Goal: Information Seeking & Learning: Check status

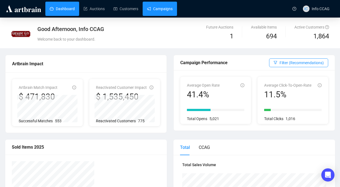
click at [167, 10] on link "Campaigns" at bounding box center [160, 9] width 26 height 14
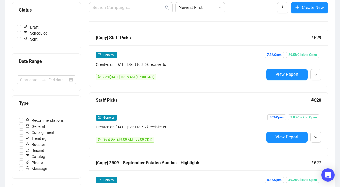
scroll to position [78, 0]
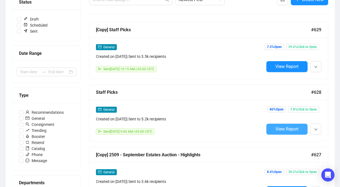
click at [276, 128] on span "View Report" at bounding box center [286, 129] width 23 height 5
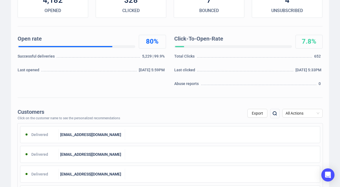
scroll to position [100, 0]
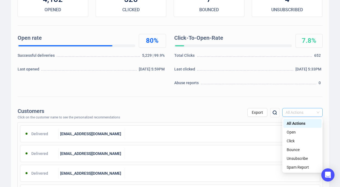
click at [306, 114] on span "All Actions" at bounding box center [303, 113] width 34 height 8
click at [298, 159] on div "Unsubscribe" at bounding box center [303, 159] width 32 height 6
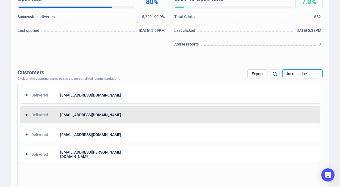
scroll to position [138, 0]
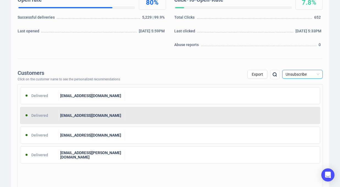
click at [225, 118] on div at bounding box center [222, 115] width 195 height 11
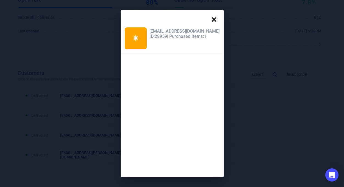
click at [214, 20] on div at bounding box center [172, 18] width 103 height 16
click at [212, 18] on icon at bounding box center [214, 19] width 5 height 5
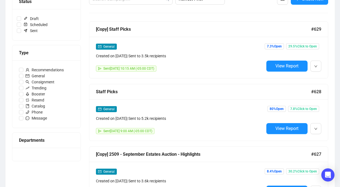
scroll to position [78, 0]
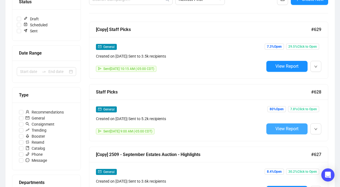
click at [279, 130] on span "View Report" at bounding box center [286, 128] width 23 height 5
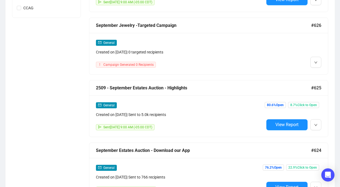
scroll to position [271, 0]
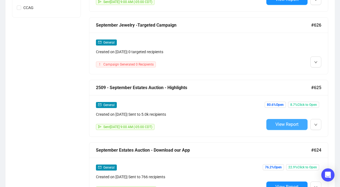
click at [279, 124] on span "View Report" at bounding box center [286, 124] width 23 height 5
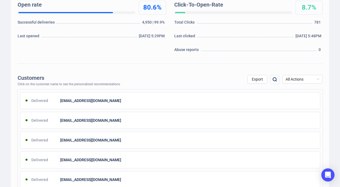
scroll to position [133, 0]
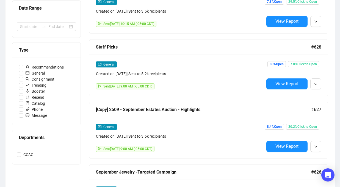
scroll to position [85, 0]
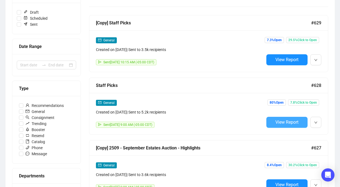
click at [279, 124] on span "View Report" at bounding box center [286, 122] width 23 height 5
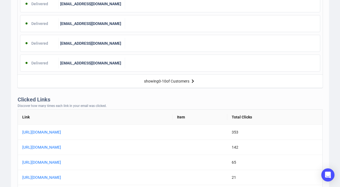
scroll to position [349, 0]
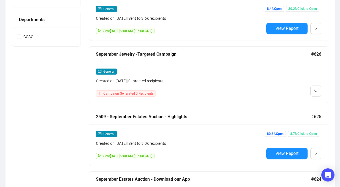
scroll to position [241, 0]
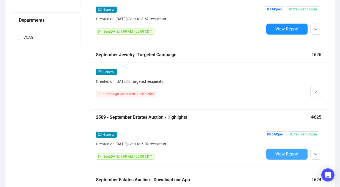
click at [274, 157] on button "View Report" at bounding box center [286, 154] width 41 height 11
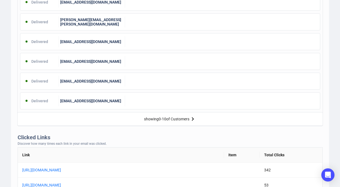
scroll to position [339, 0]
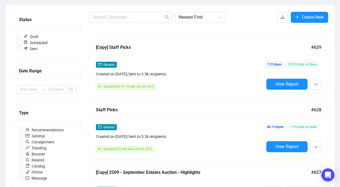
scroll to position [59, 0]
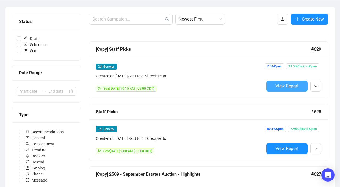
click at [274, 85] on button "View Report" at bounding box center [286, 86] width 41 height 11
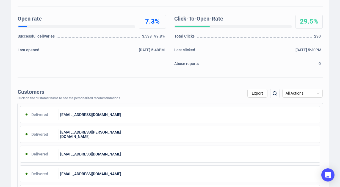
scroll to position [119, 0]
click at [305, 96] on span "All Actions" at bounding box center [303, 93] width 34 height 8
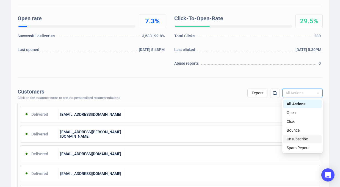
click at [291, 139] on div "Unsubscribe" at bounding box center [303, 139] width 32 height 6
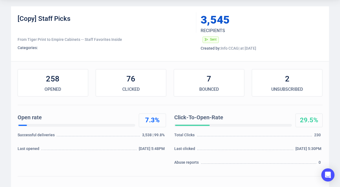
scroll to position [0, 0]
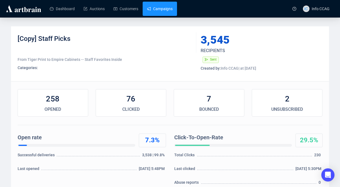
click at [168, 9] on link "Campaigns" at bounding box center [160, 9] width 26 height 14
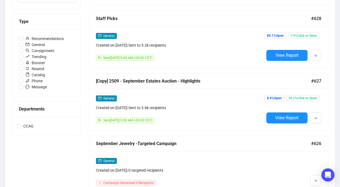
scroll to position [151, 0]
